Goal: Task Accomplishment & Management: Manage account settings

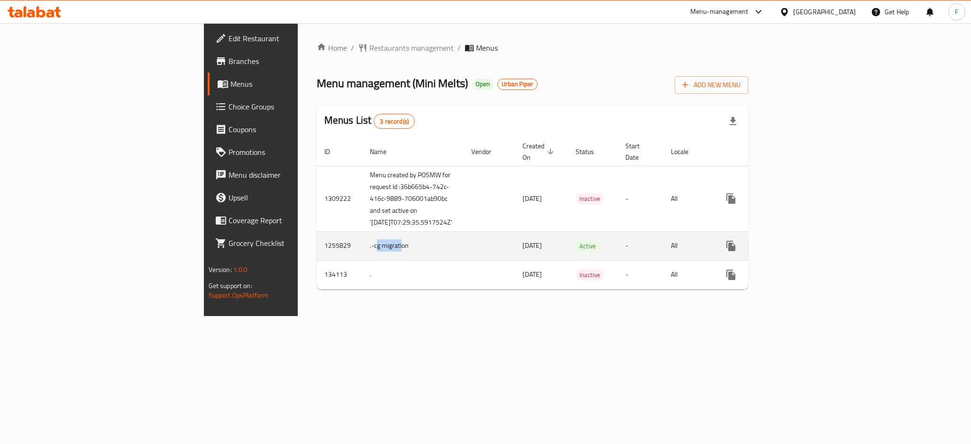
drag, startPoint x: 267, startPoint y: 261, endPoint x: 240, endPoint y: 261, distance: 26.6
click at [362, 260] on td ".-cg migration" at bounding box center [412, 245] width 101 height 29
drag, startPoint x: 289, startPoint y: 264, endPoint x: 239, endPoint y: 261, distance: 49.9
click at [362, 260] on td ".-cg migration" at bounding box center [412, 245] width 101 height 29
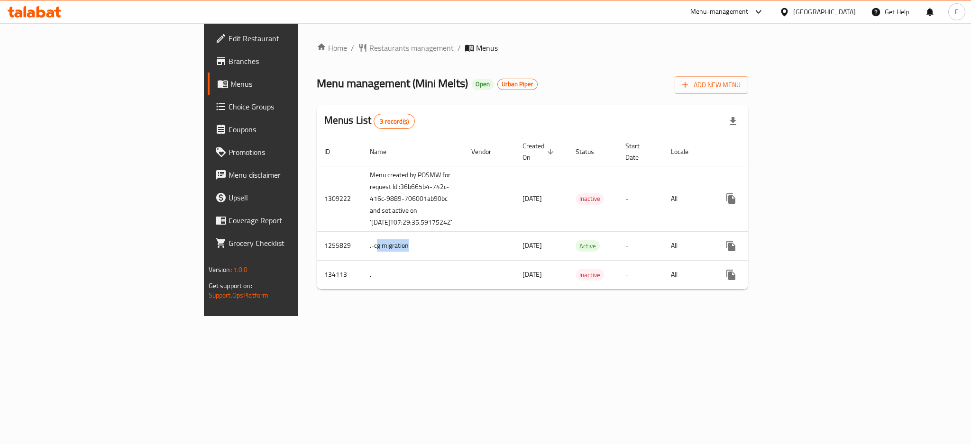
click at [229, 61] on span "Branches" at bounding box center [294, 60] width 130 height 11
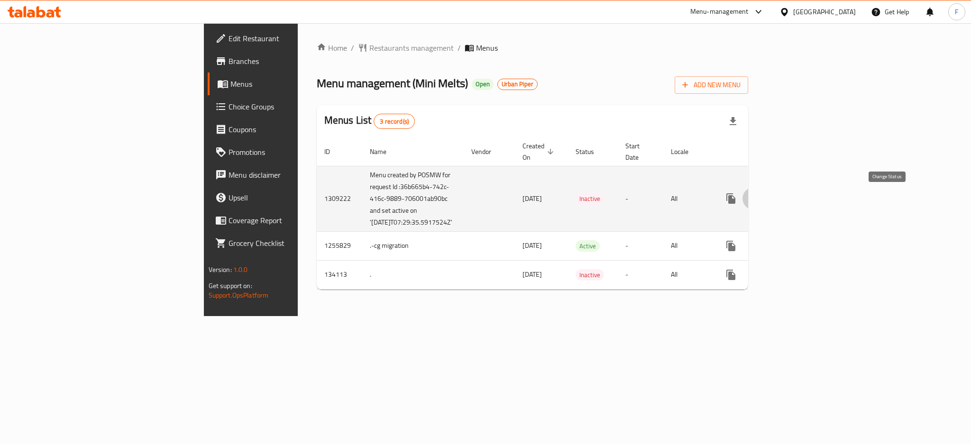
click at [760, 202] on icon "enhanced table" at bounding box center [753, 198] width 11 height 11
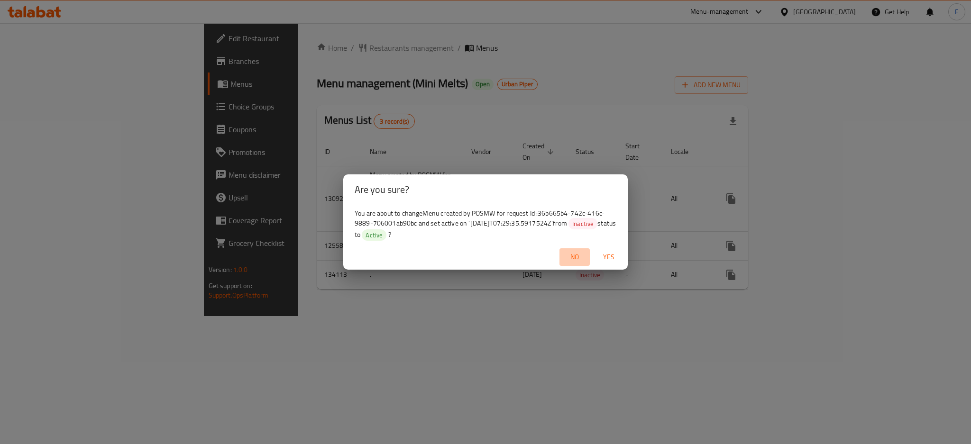
click at [580, 256] on span "No" at bounding box center [574, 257] width 23 height 12
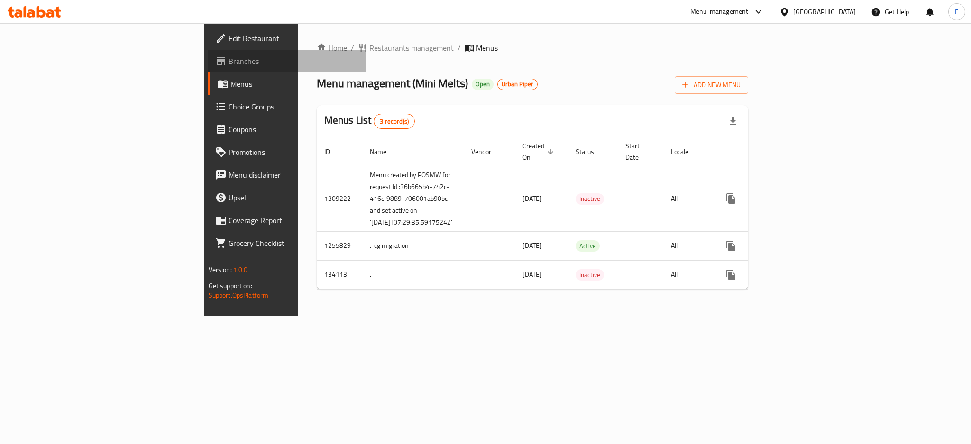
click at [229, 61] on span "Branches" at bounding box center [294, 60] width 130 height 11
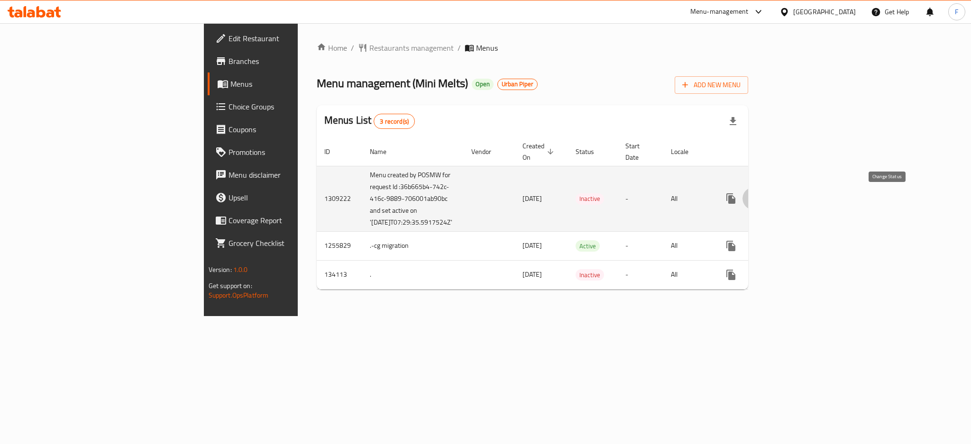
click at [760, 200] on icon "enhanced table" at bounding box center [753, 198] width 11 height 11
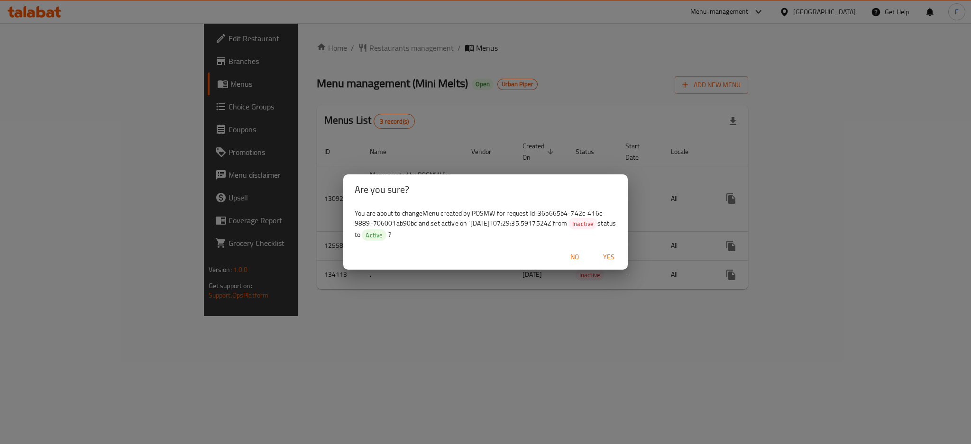
click at [571, 121] on div "Are you sure? You are about to change Menu created by POSMW for request Id :36b…" at bounding box center [485, 222] width 971 height 444
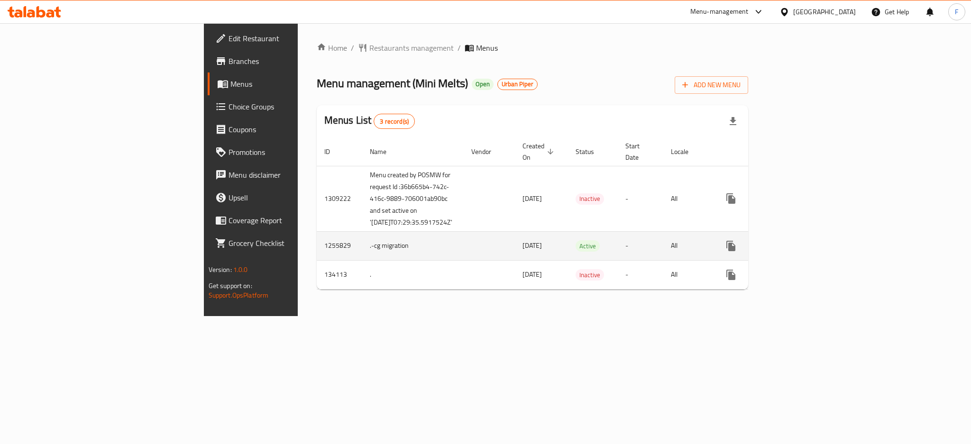
click at [760, 252] on icon "enhanced table" at bounding box center [753, 245] width 11 height 11
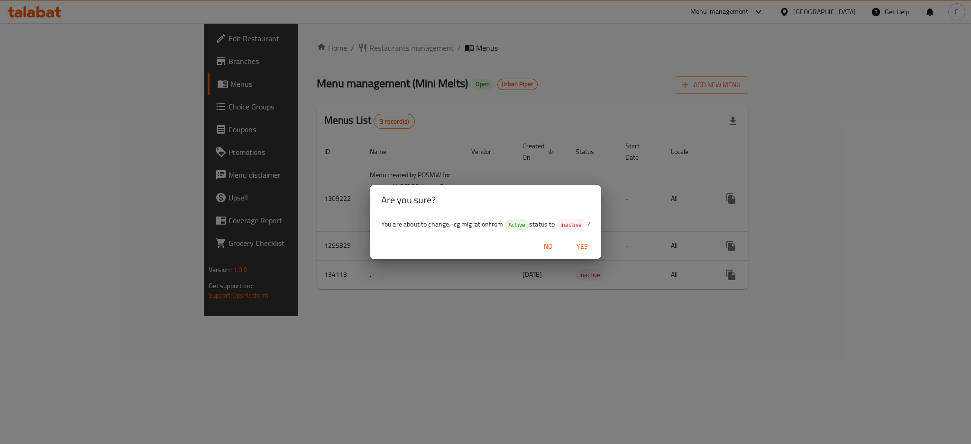
click at [662, 345] on div "Are you sure? You are about to change .-cg migration from Active status to Inac…" at bounding box center [485, 222] width 971 height 444
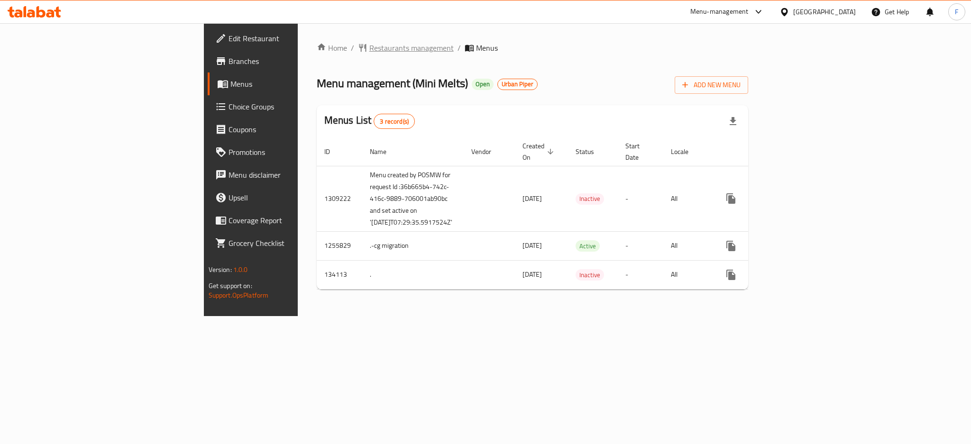
click at [369, 53] on span "Restaurants management" at bounding box center [411, 47] width 84 height 11
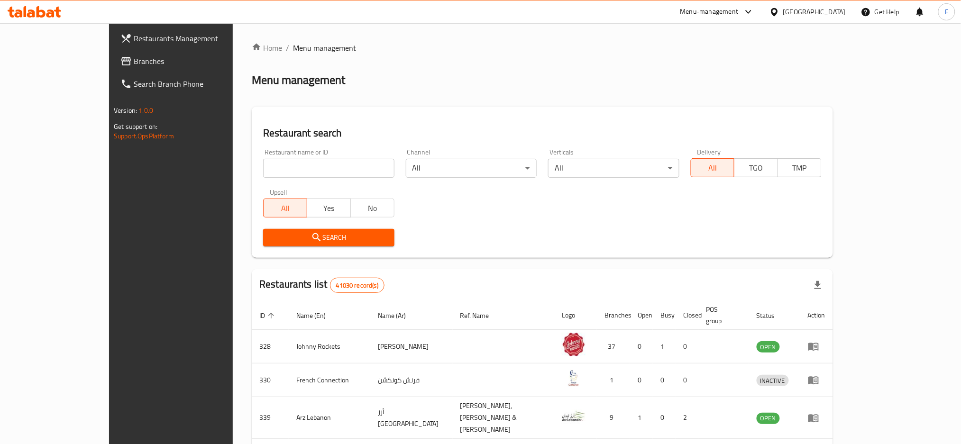
click at [134, 60] on span "Branches" at bounding box center [198, 60] width 129 height 11
